Goal: Information Seeking & Learning: Learn about a topic

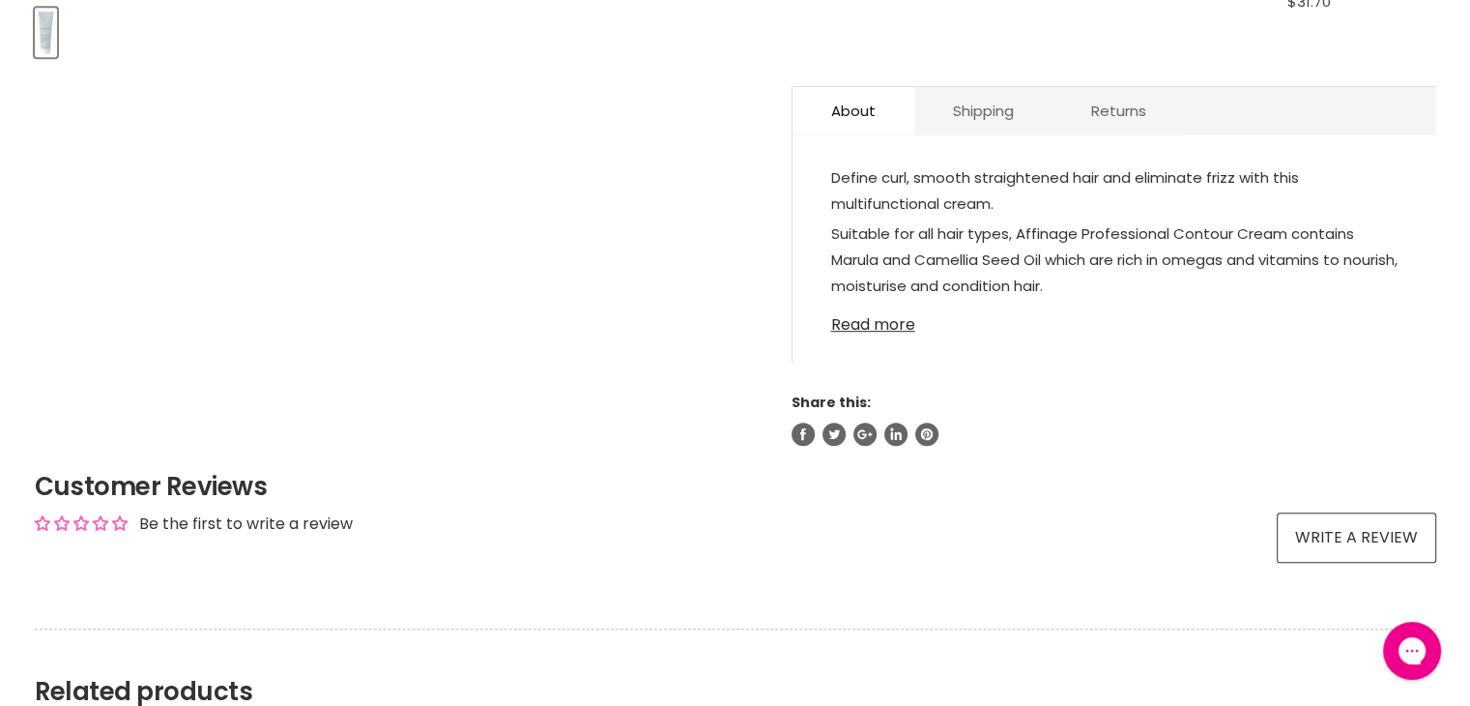
click at [868, 320] on link "Read more" at bounding box center [1114, 319] width 567 height 29
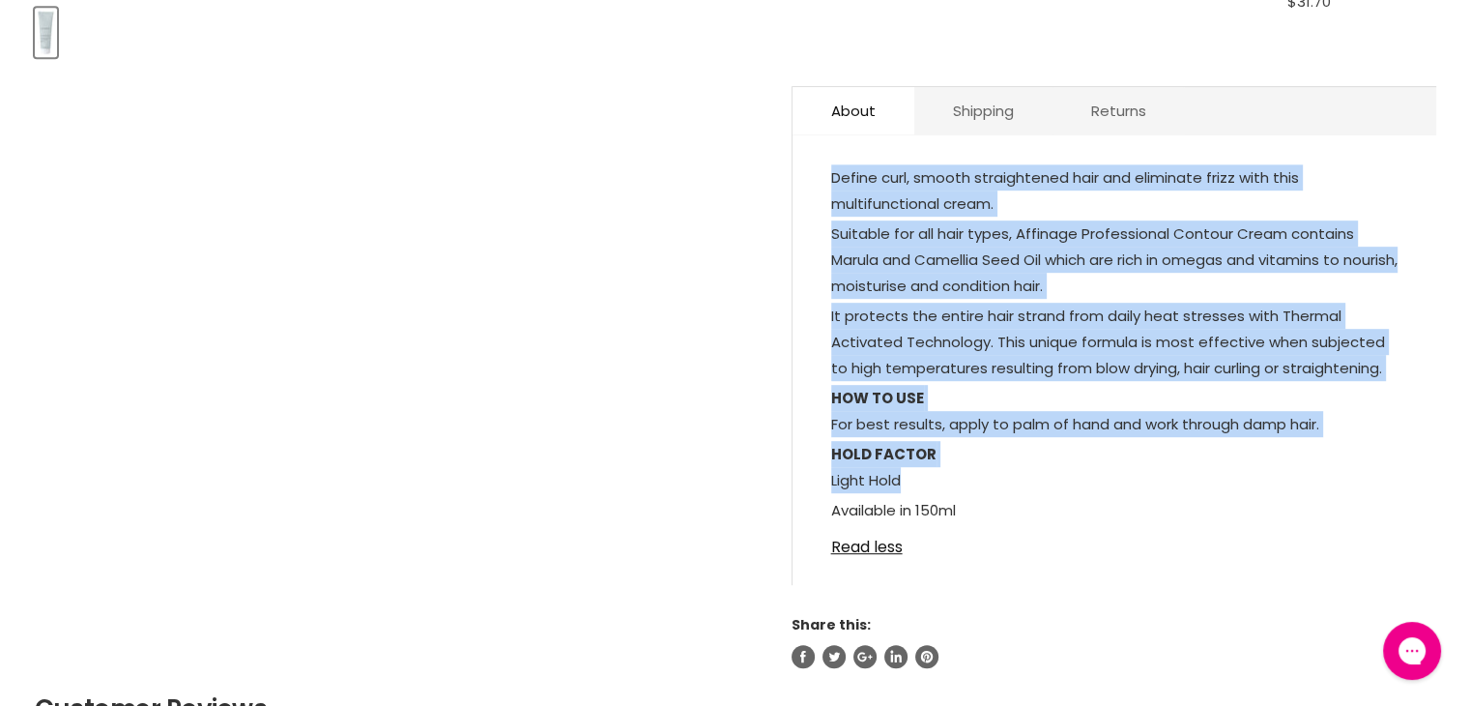
drag, startPoint x: 831, startPoint y: 167, endPoint x: 892, endPoint y: 377, distance: 218.5
click at [917, 465] on div "Define curl, smooth straightened hair and eliminate frizz with this multifuncti…" at bounding box center [1114, 345] width 567 height 363
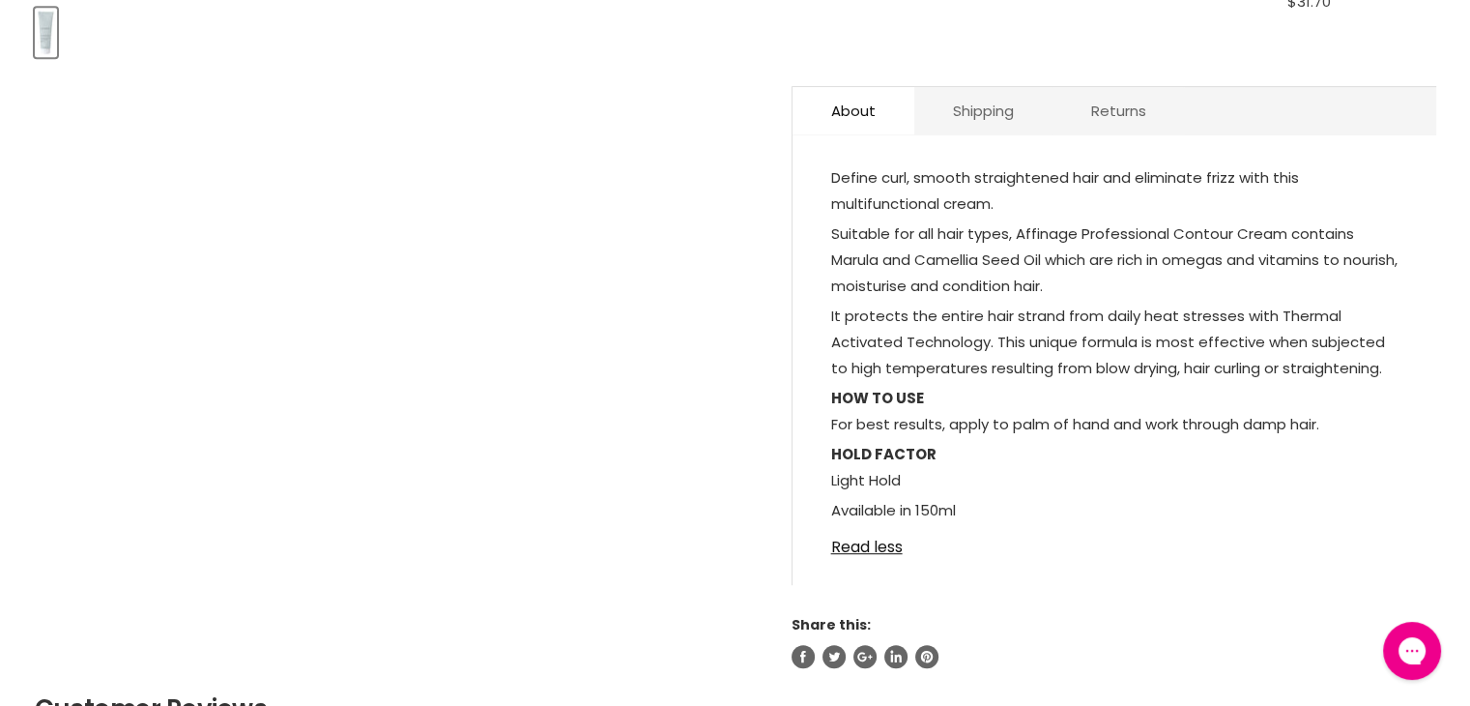
click at [986, 468] on p "HOLD FACTOR Light Hold" at bounding box center [1114, 469] width 567 height 56
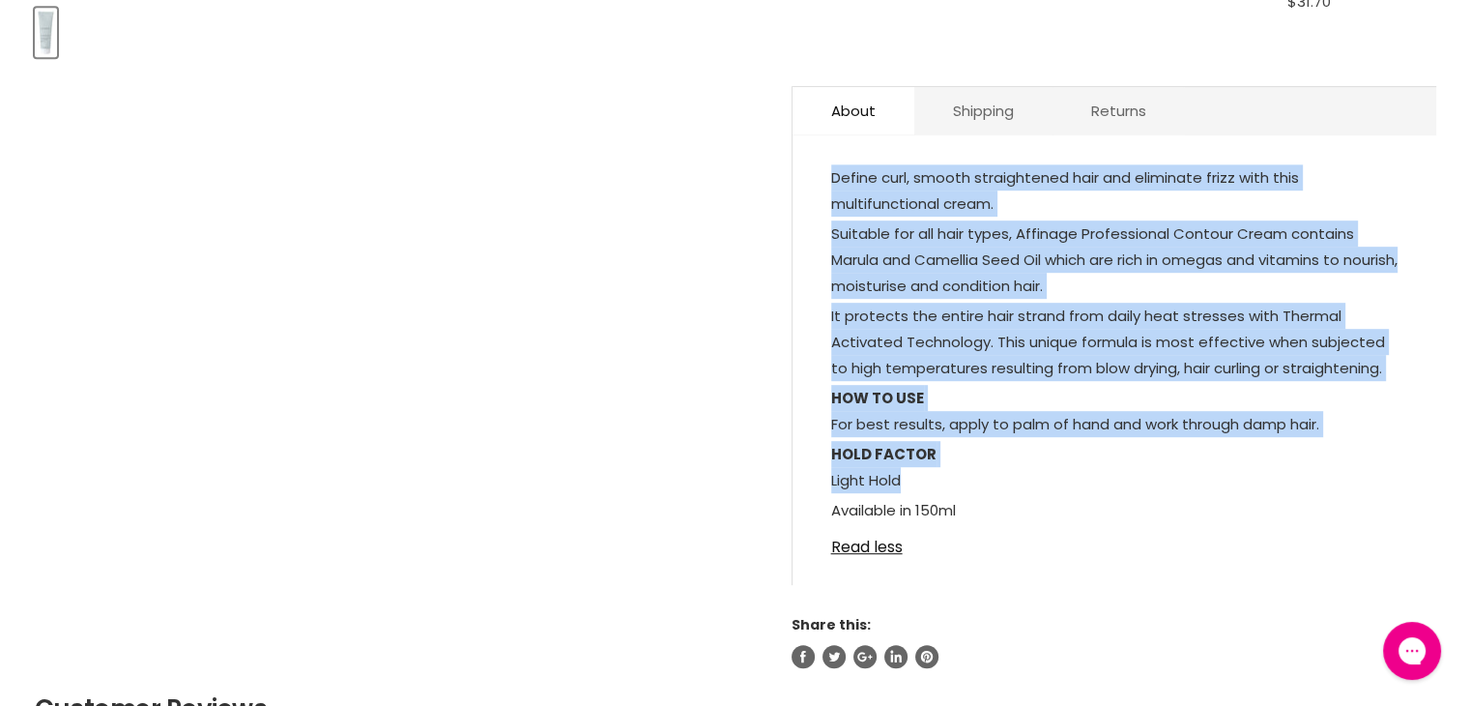
drag, startPoint x: 831, startPoint y: 171, endPoint x: 905, endPoint y: 451, distance: 288.9
click at [917, 477] on div "Define curl, smooth straightened hair and eliminate frizz with this multifuncti…" at bounding box center [1114, 345] width 567 height 363
copy div "Define curl, smooth straightened hair and eliminate frizz with this multifuncti…"
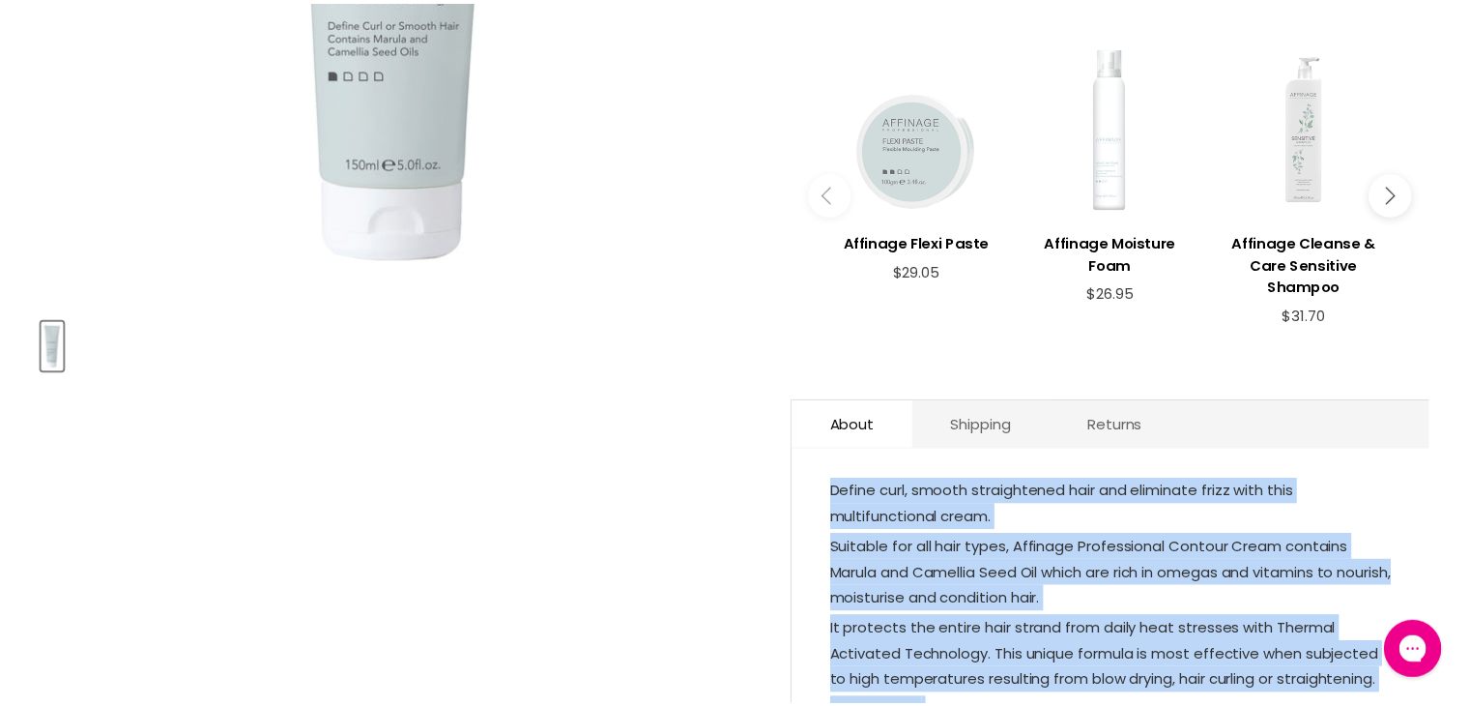
scroll to position [483, 0]
